Goal: Information Seeking & Learning: Learn about a topic

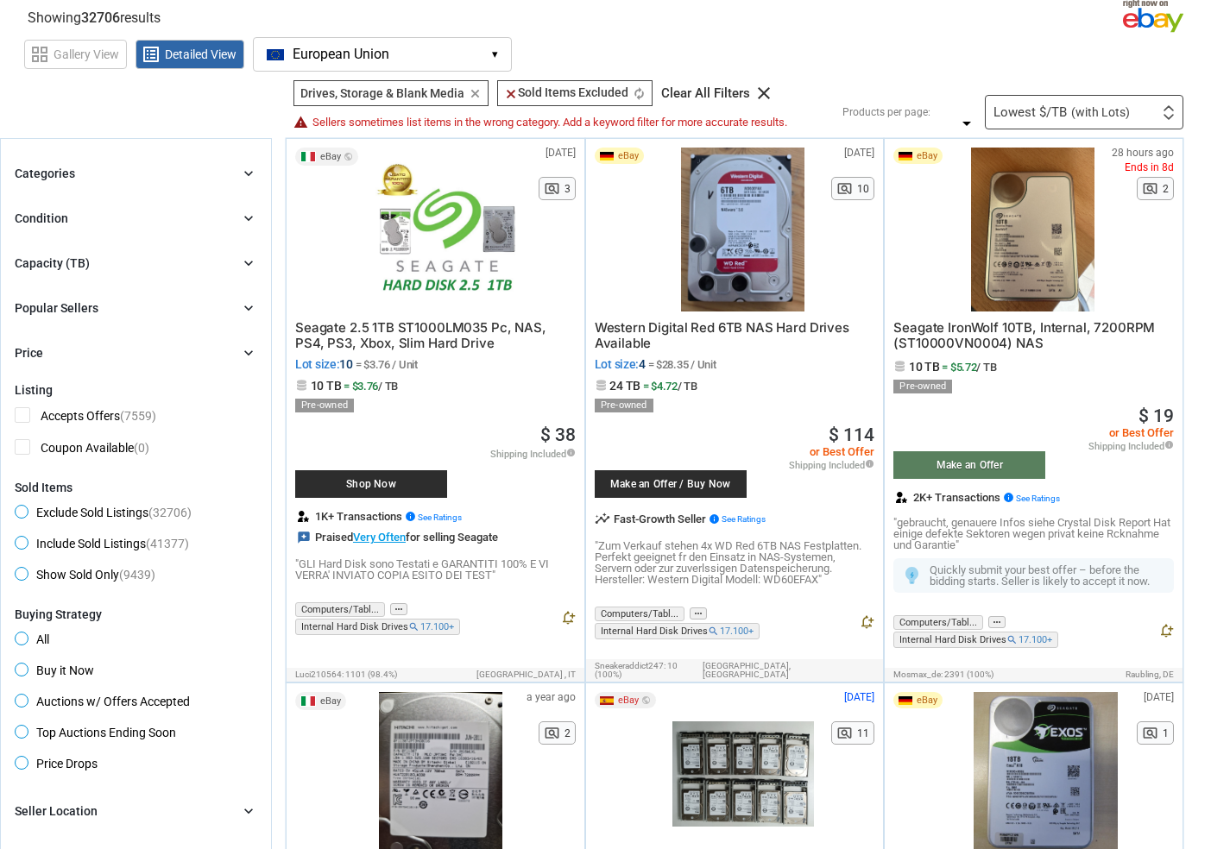
scroll to position [86, 0]
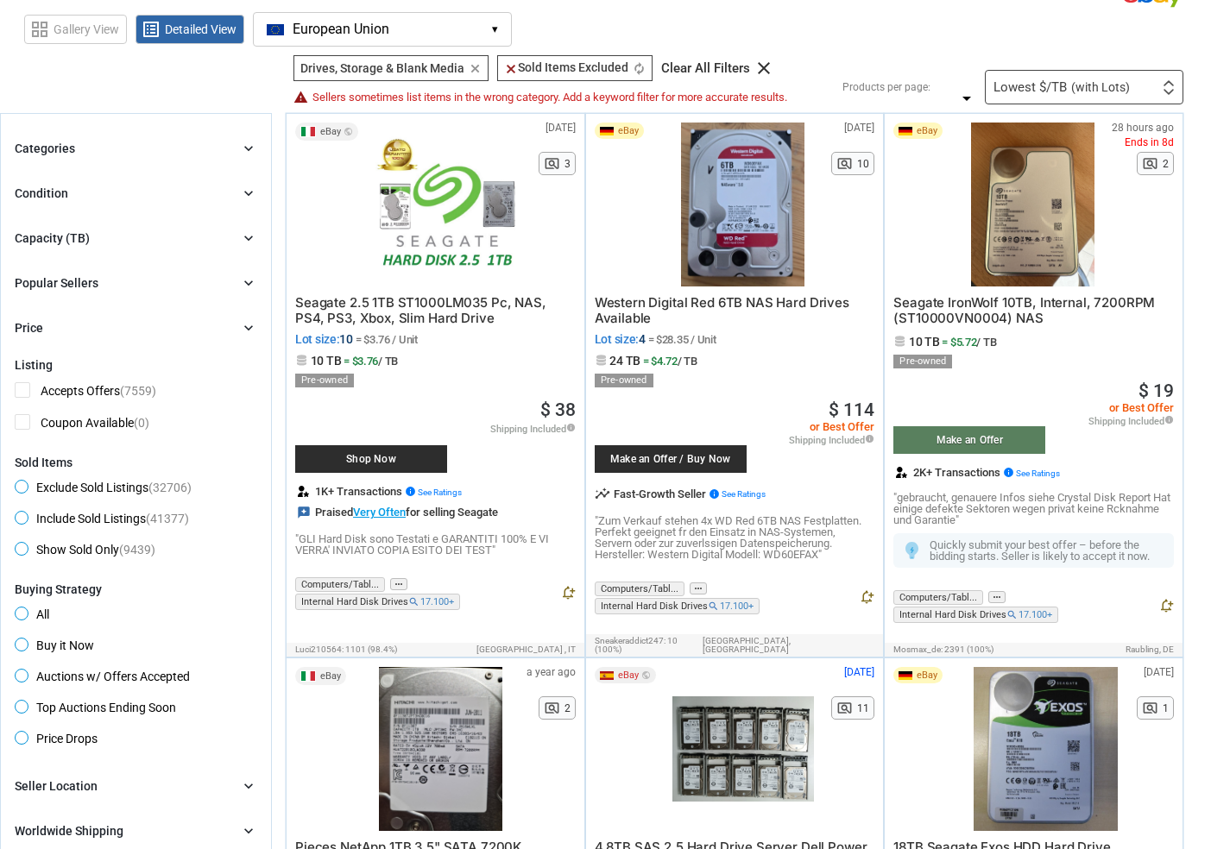
drag, startPoint x: 659, startPoint y: 332, endPoint x: 736, endPoint y: 351, distance: 80.0
click at [736, 351] on div "Western Digital Red 6TB NAS Hard Drives Available Lot size: 4 = $28.35 / Unit 2…" at bounding box center [735, 424] width 281 height 274
drag, startPoint x: 732, startPoint y: 363, endPoint x: 604, endPoint y: 282, distance: 151.4
click at [604, 282] on div "eBay [DATE] N/A pageview 10 Western Digital Red 6TB NAS Hard Drives Available L…" at bounding box center [735, 374] width 298 height 521
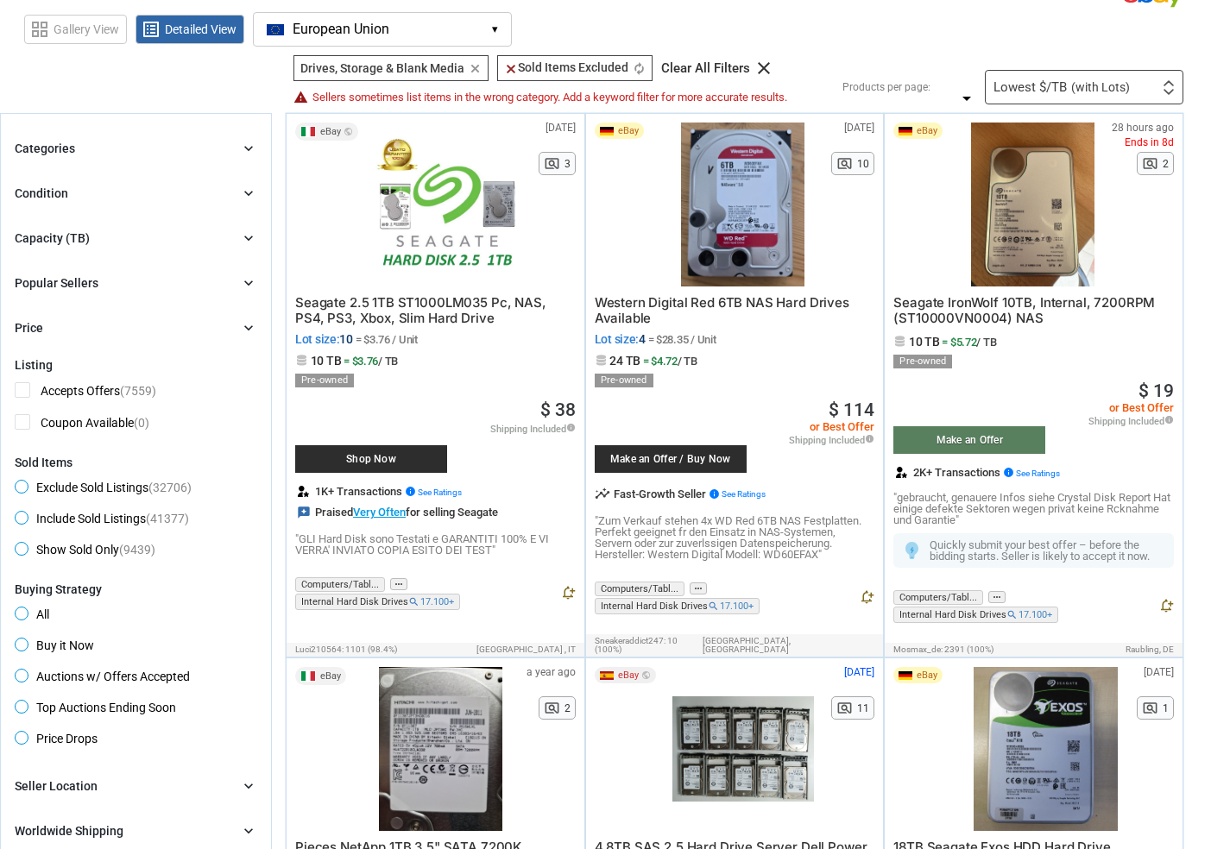
click at [604, 282] on div "eBay" at bounding box center [634, 205] width 78 height 164
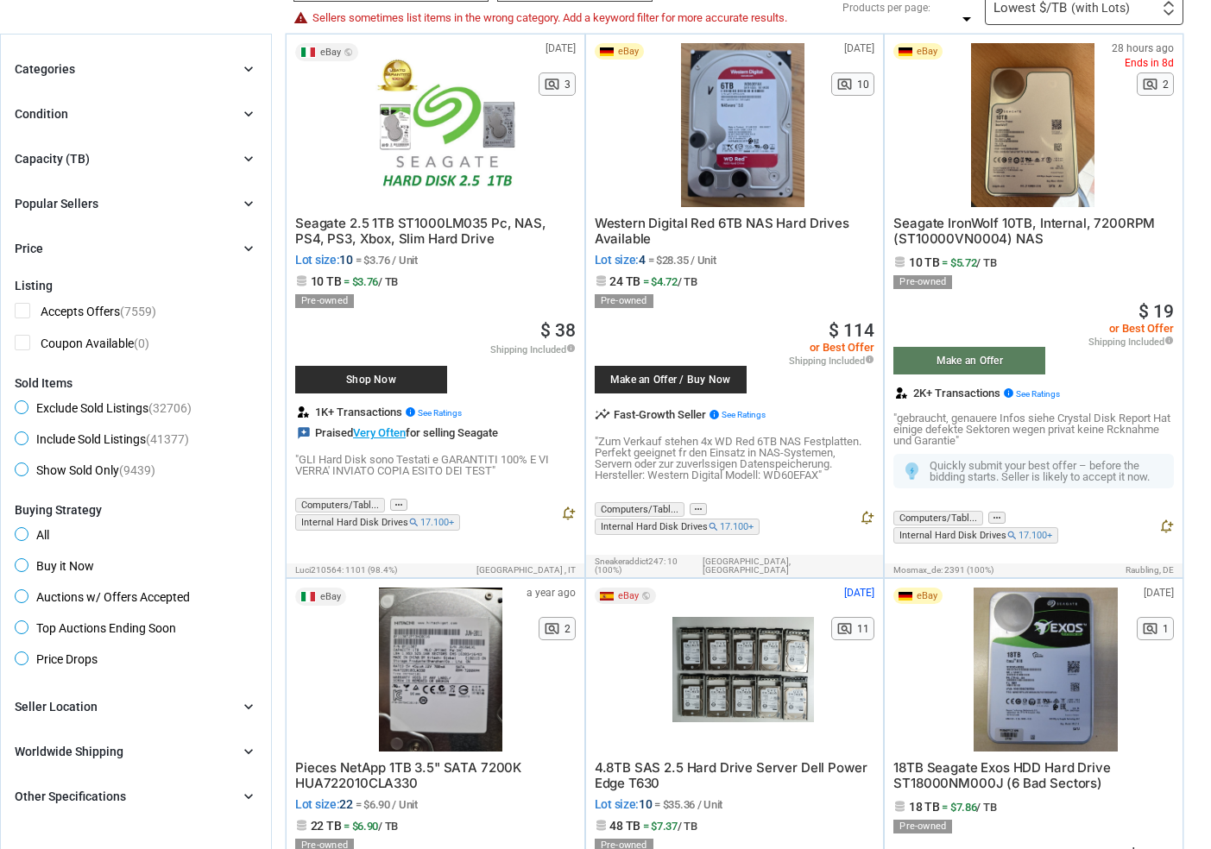
scroll to position [0, 0]
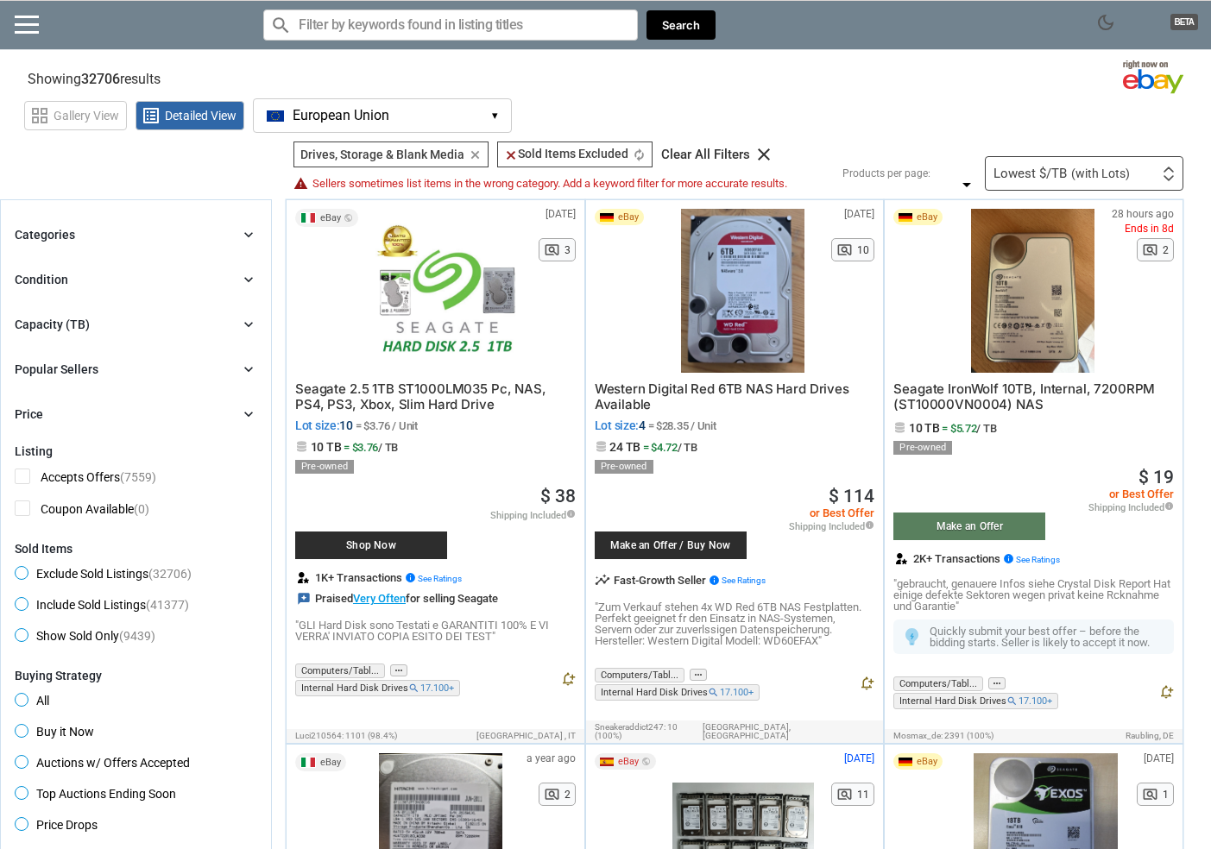
click at [753, 88] on section "Showing 32706 results Loading Results (22.81%)" at bounding box center [605, 76] width 1211 height 34
drag, startPoint x: 1126, startPoint y: 1, endPoint x: 1121, endPoint y: 21, distance: 20.3
click at [1125, 5] on div "dark_mode BETA search Filter by keyword search clear Search" at bounding box center [605, 25] width 1211 height 50
click at [1121, 21] on div "dark_mode BETA search Filter by keyword search clear Search" at bounding box center [605, 25] width 1211 height 50
click at [1104, 22] on span "dark_mode" at bounding box center [1106, 22] width 21 height 21
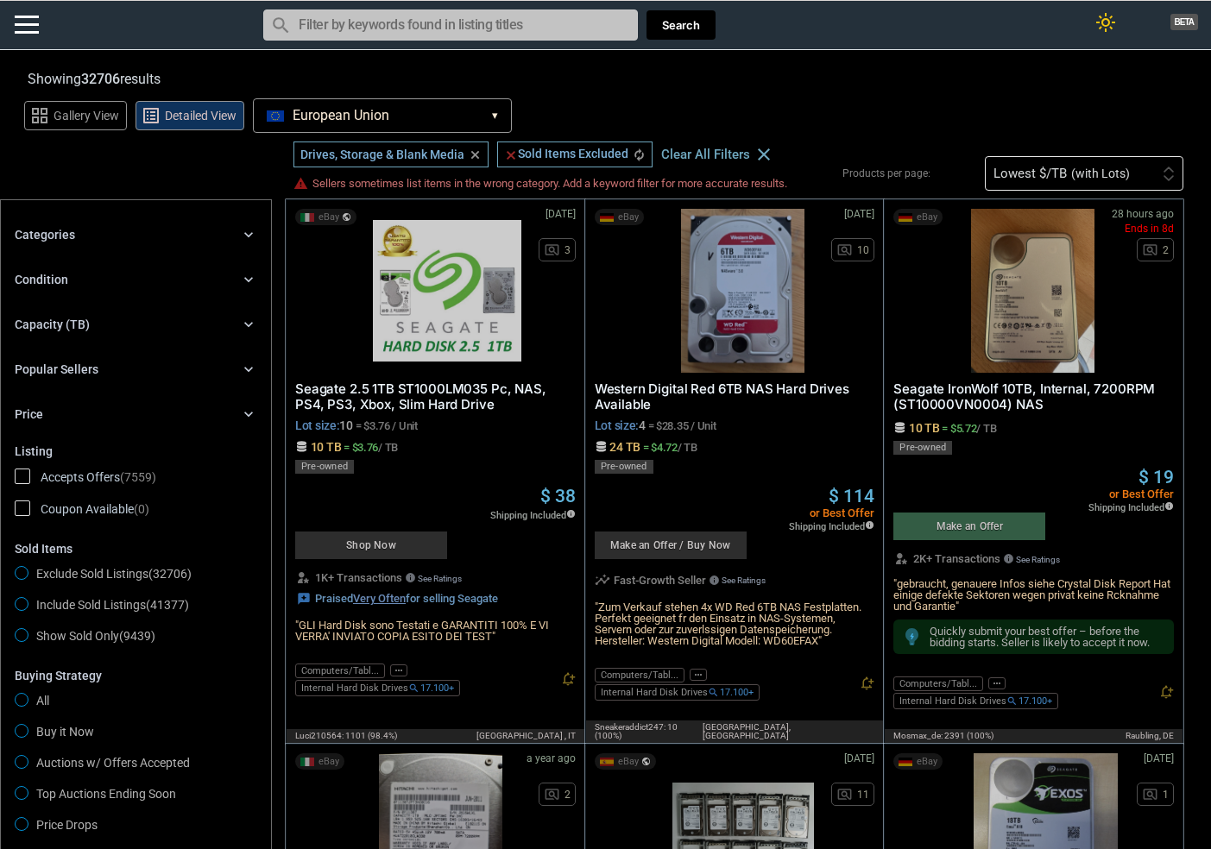
drag, startPoint x: 249, startPoint y: 660, endPoint x: 184, endPoint y: 243, distance: 422.8
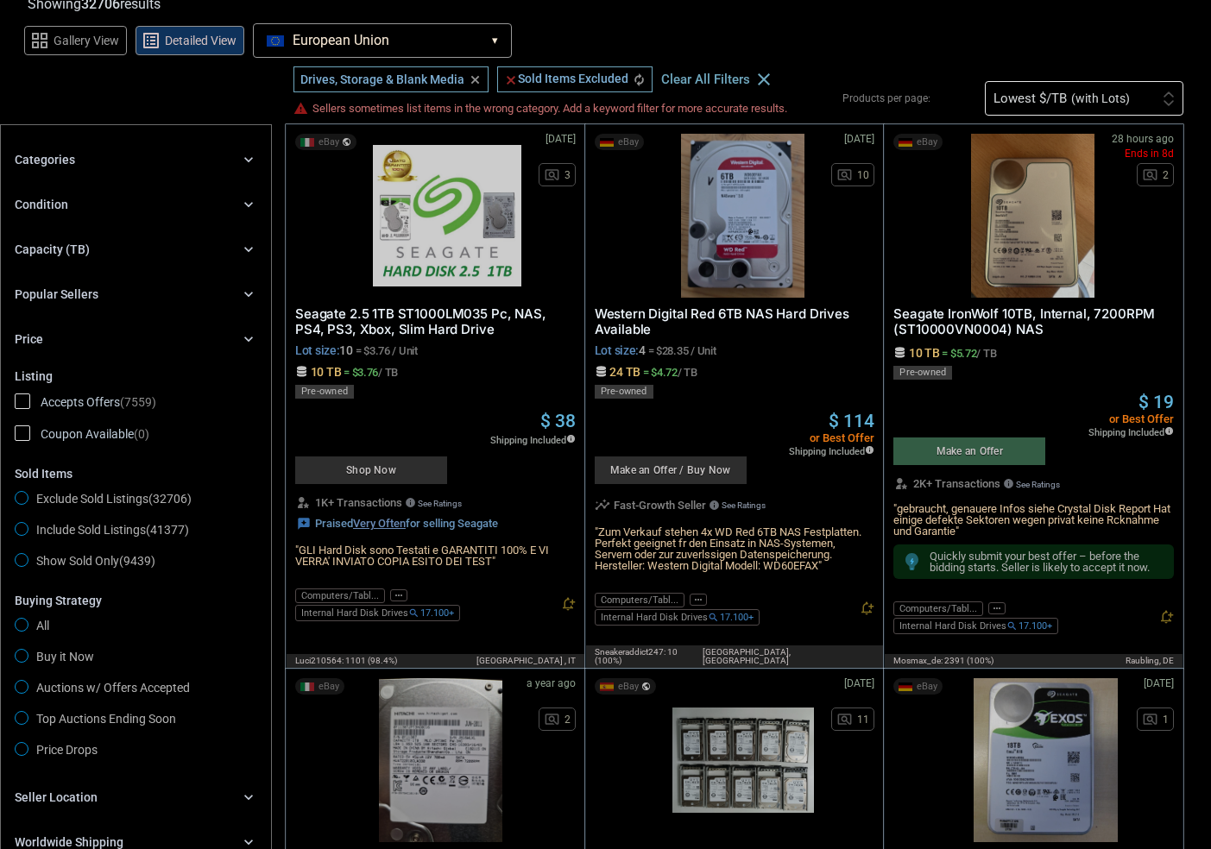
scroll to position [173, 0]
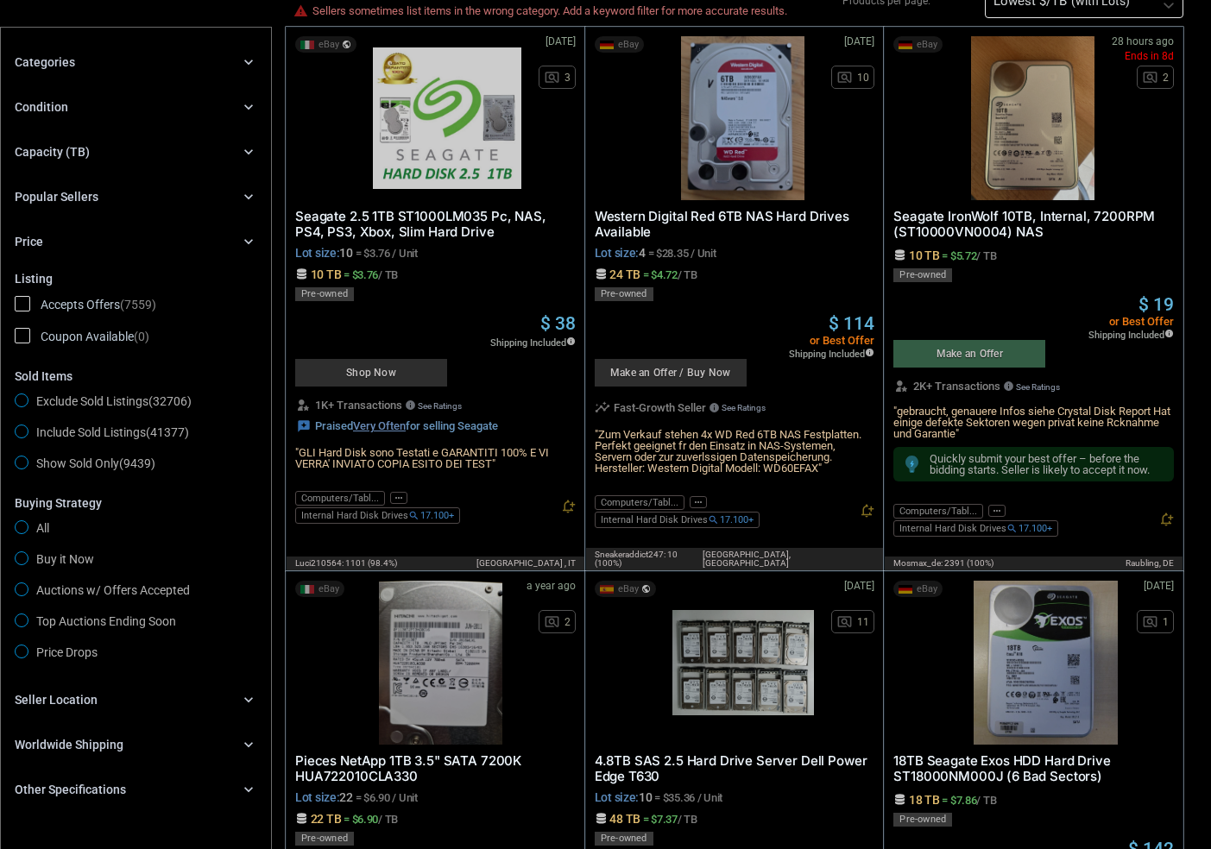
click at [176, 52] on div "Categories chevron_right" at bounding box center [136, 62] width 243 height 21
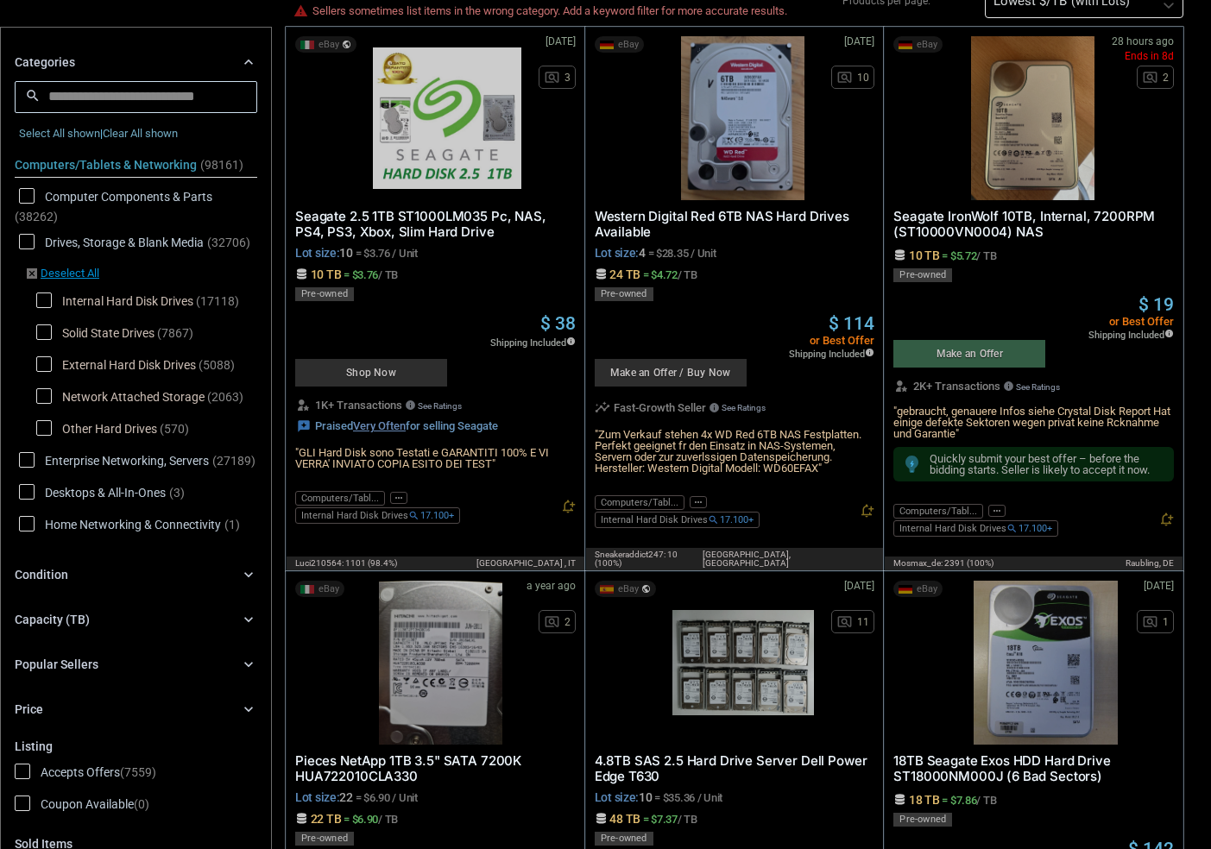
click at [176, 52] on div "Categories chevron_right" at bounding box center [136, 62] width 243 height 21
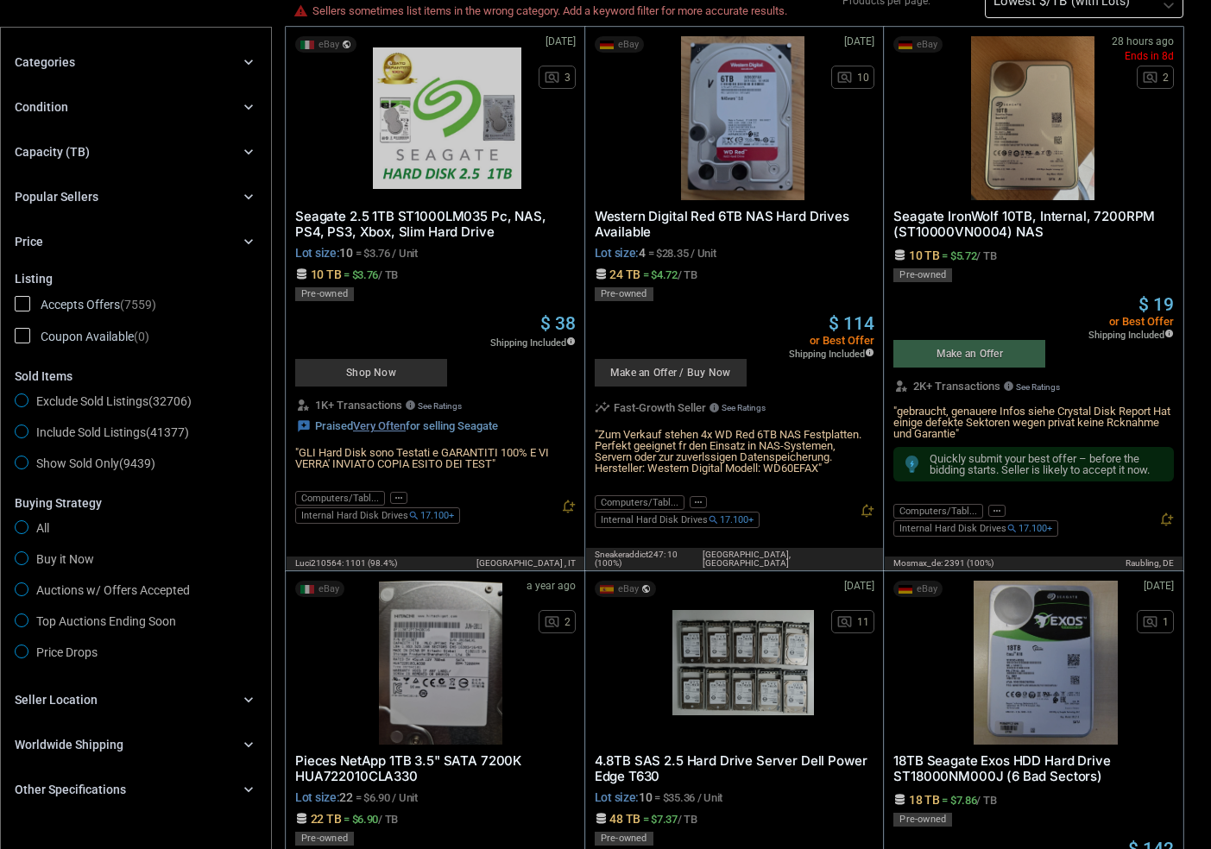
click at [114, 157] on div "Capacity (TB) chevron_right" at bounding box center [136, 152] width 243 height 21
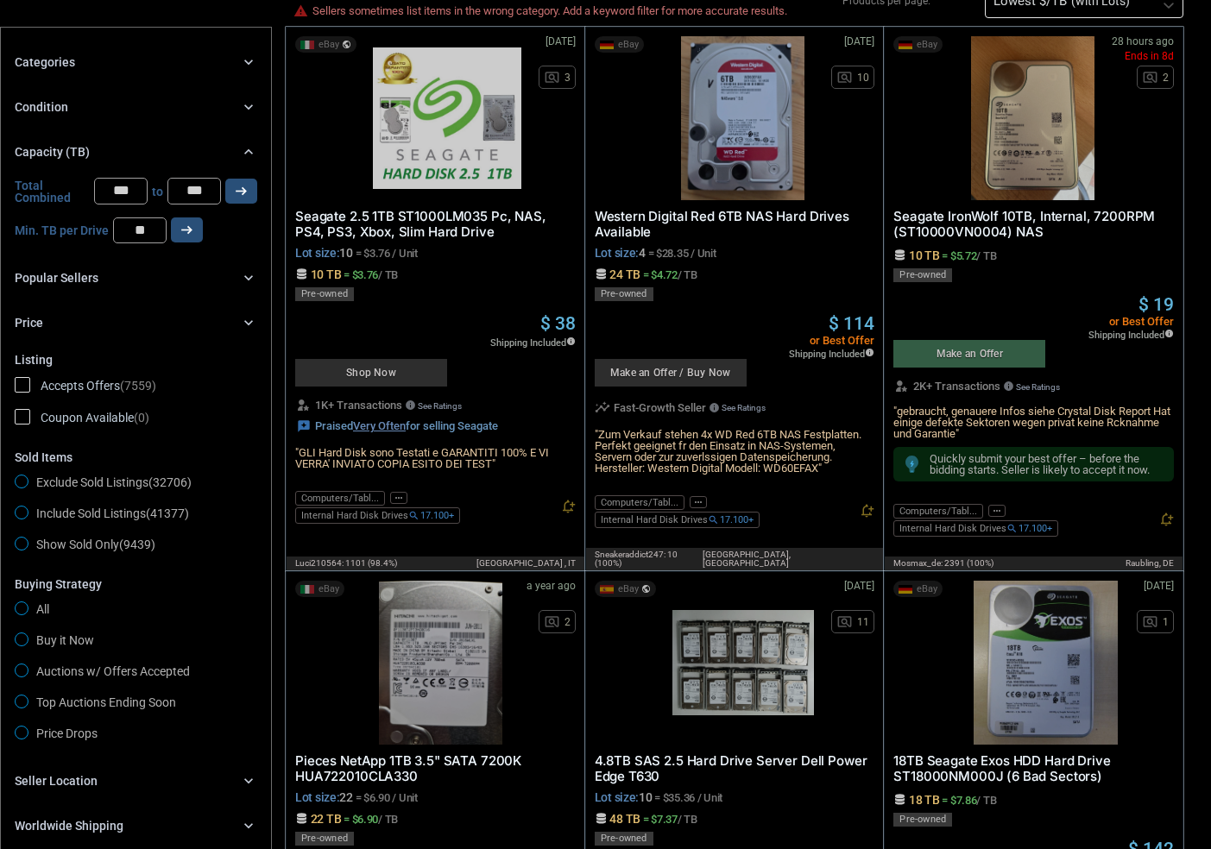
click at [182, 143] on div "Capacity (TB) chevron_right" at bounding box center [136, 152] width 243 height 21
